Goal: Transaction & Acquisition: Obtain resource

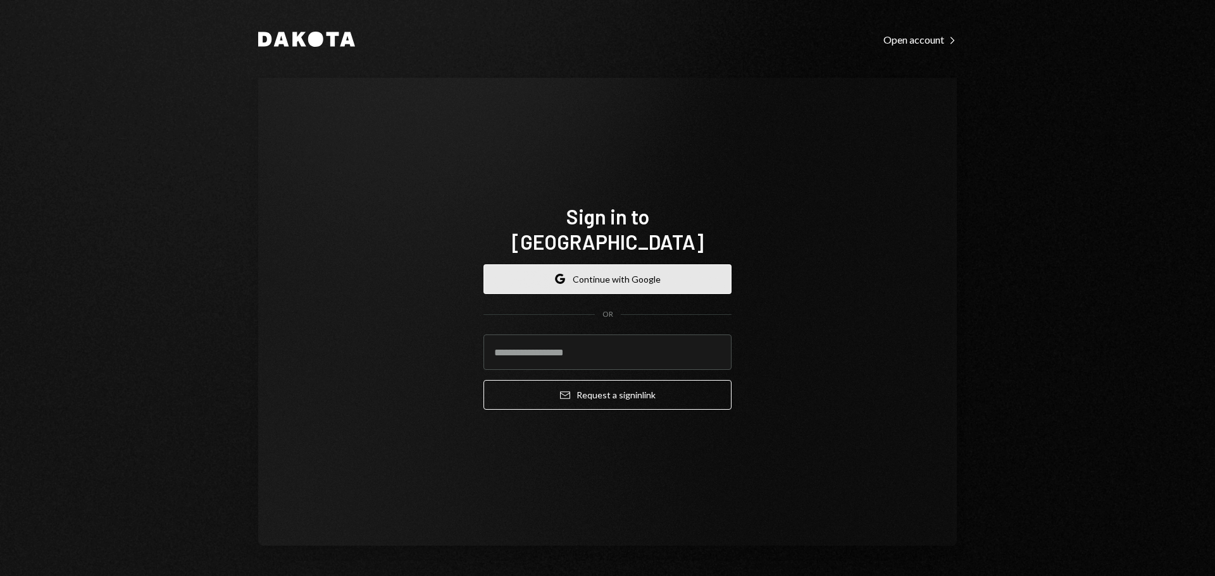
click at [636, 264] on button "Google Continue with Google" at bounding box center [607, 279] width 248 height 30
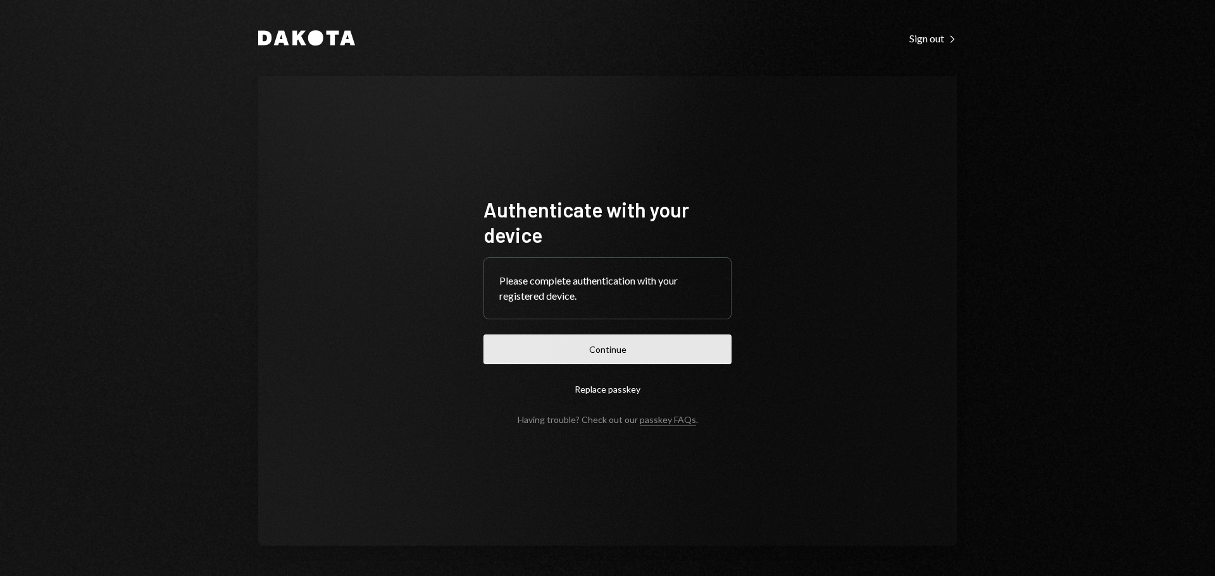
click at [626, 350] on button "Continue" at bounding box center [607, 350] width 248 height 30
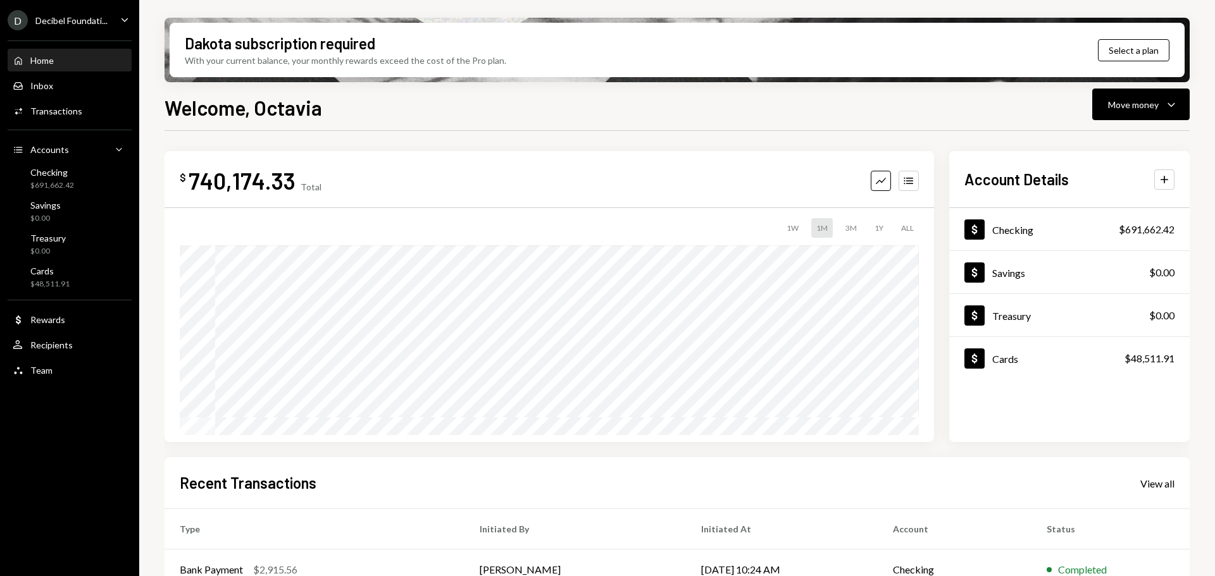
click at [66, 20] on div "Decibel Foundati..." at bounding box center [71, 20] width 72 height 11
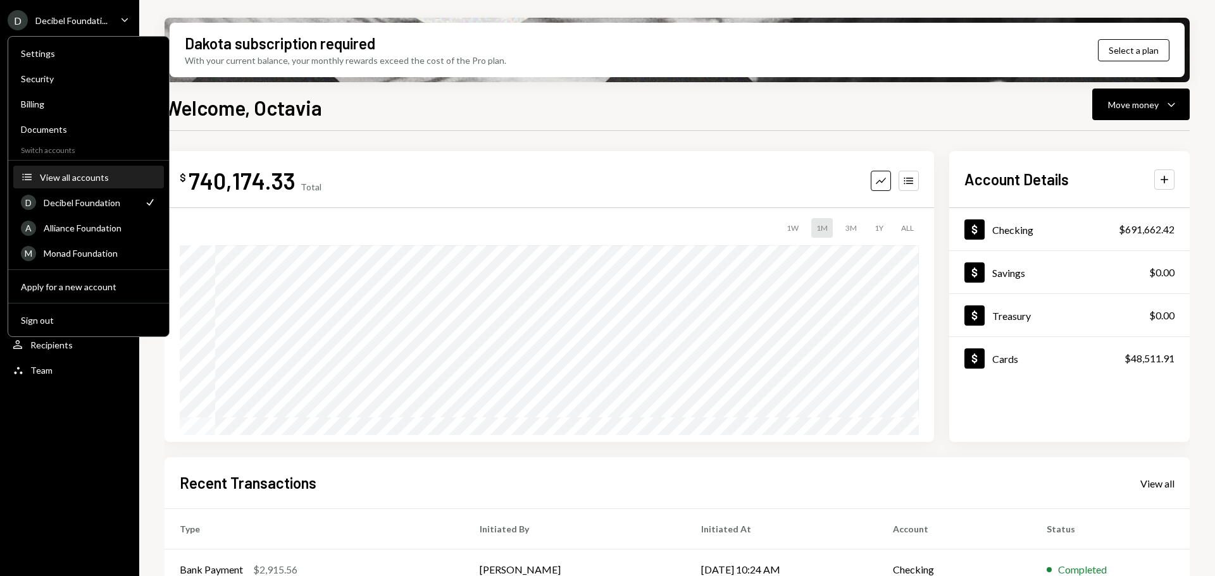
click at [89, 177] on div "View all accounts" at bounding box center [98, 177] width 116 height 11
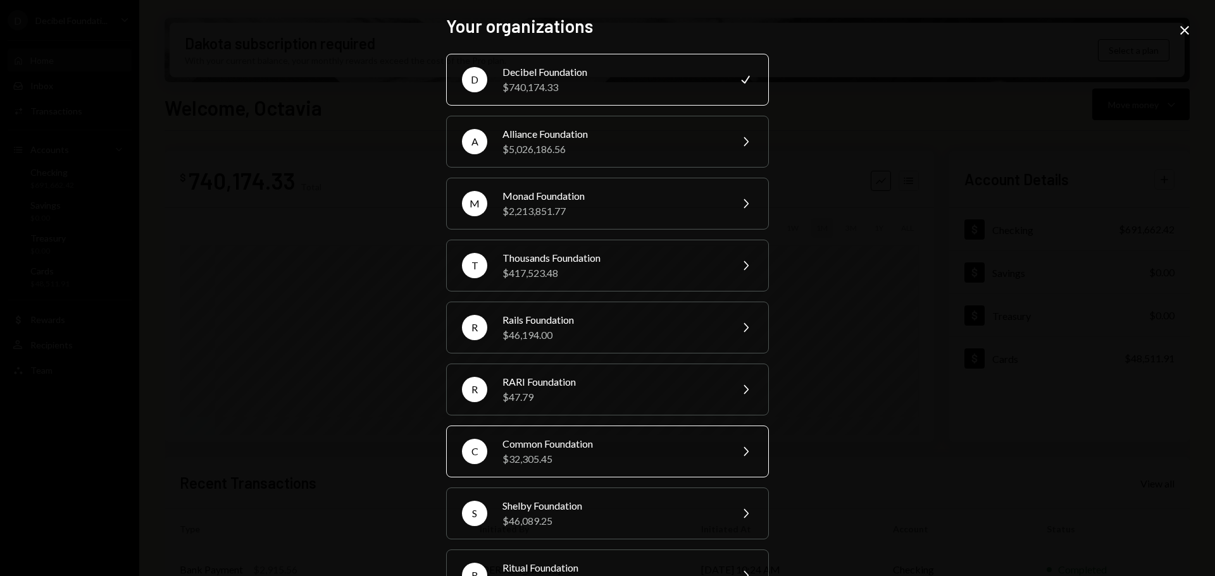
scroll to position [170, 0]
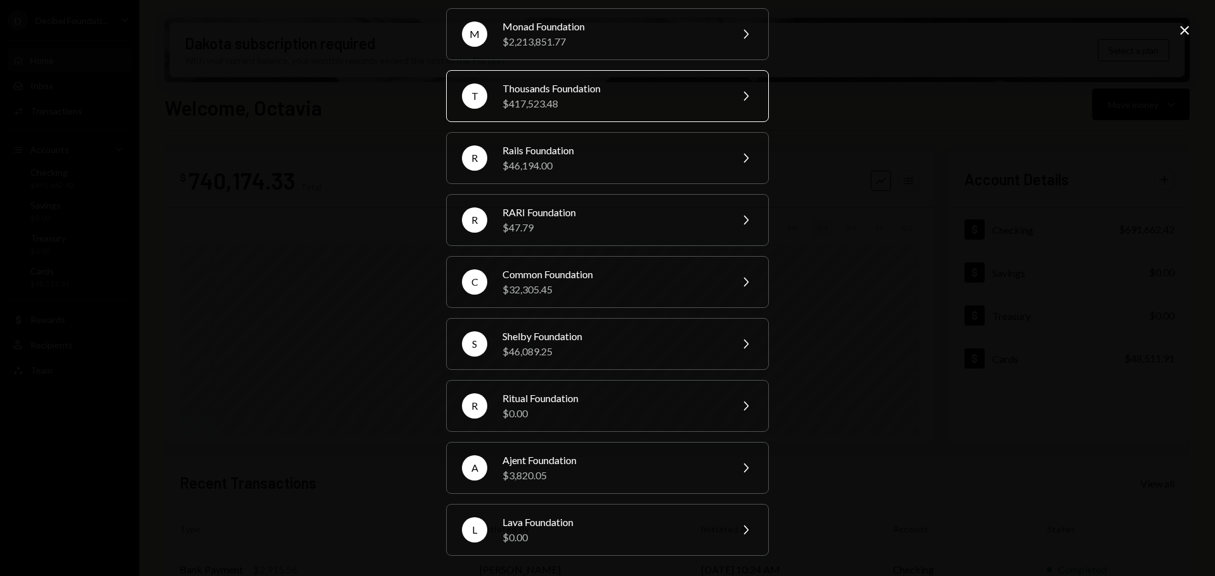
click at [559, 95] on div "Thousands Foundation" at bounding box center [612, 88] width 220 height 15
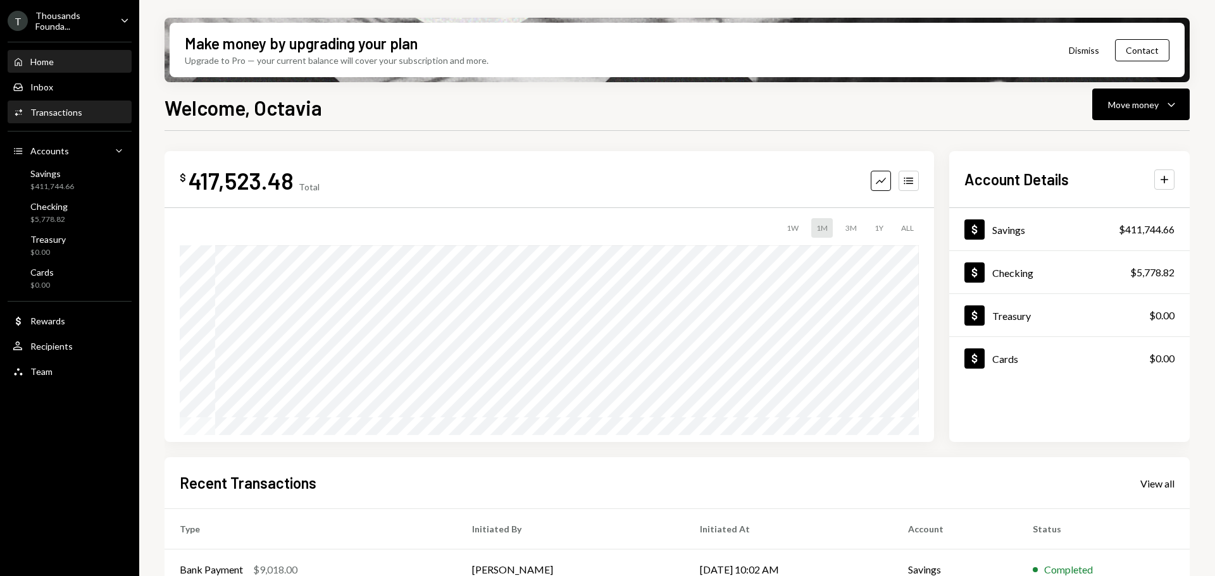
click at [68, 113] on div "Transactions" at bounding box center [56, 112] width 52 height 11
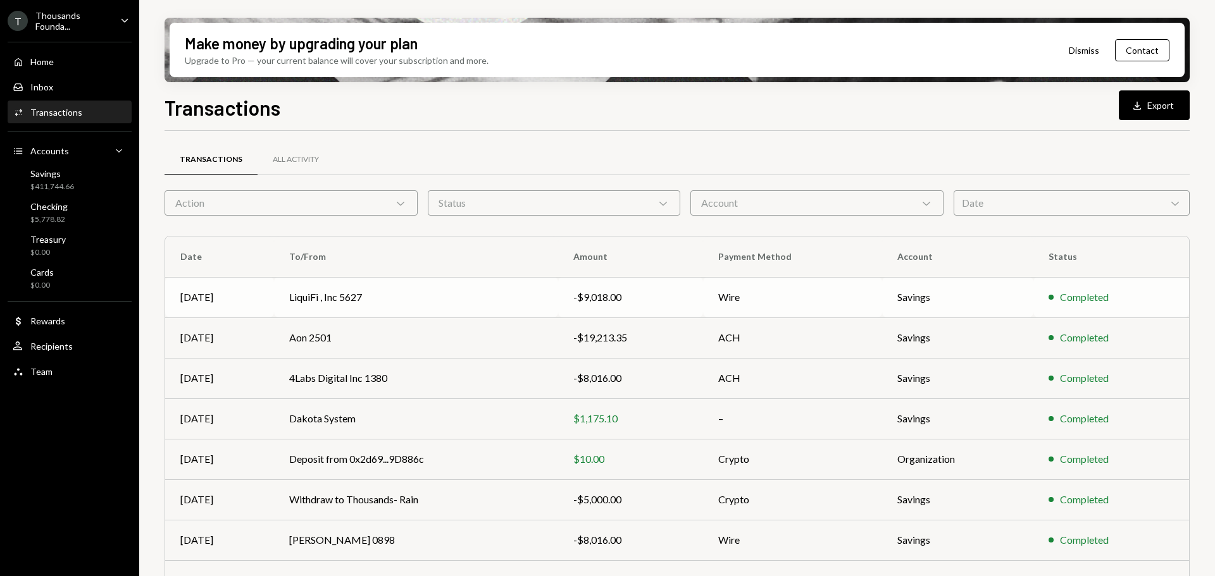
click at [327, 297] on td "LiquiFi , Inc 5627" at bounding box center [416, 297] width 284 height 40
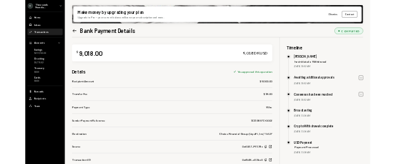
scroll to position [101, 0]
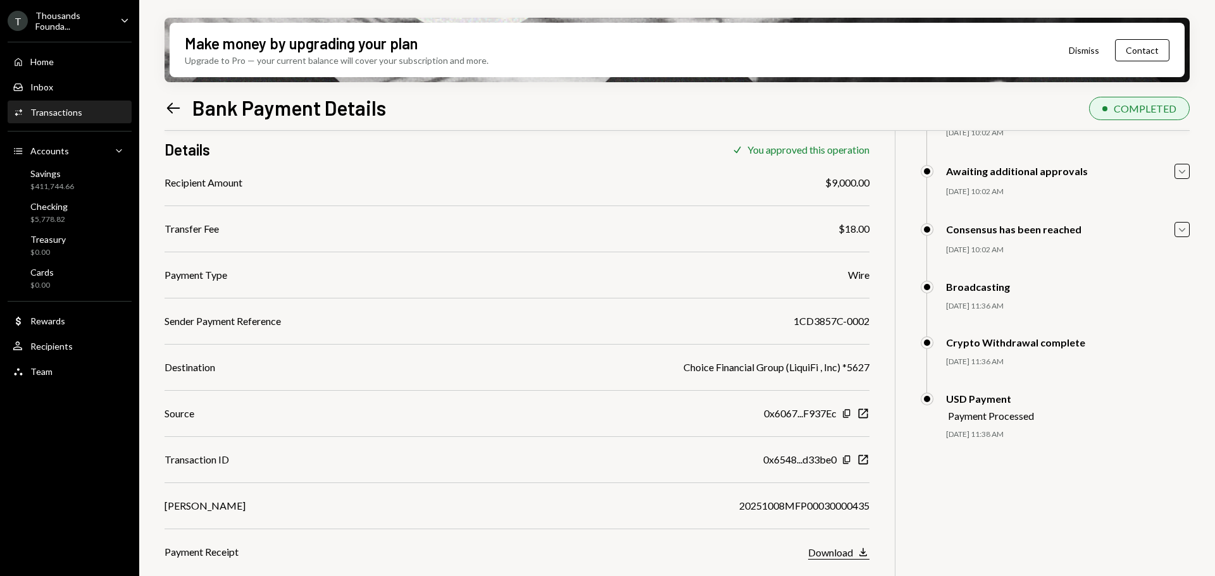
click at [867, 555] on icon "Download" at bounding box center [863, 552] width 13 height 13
click at [77, 120] on div "Activities Transactions" at bounding box center [70, 113] width 114 height 22
